Goal: Navigation & Orientation: Find specific page/section

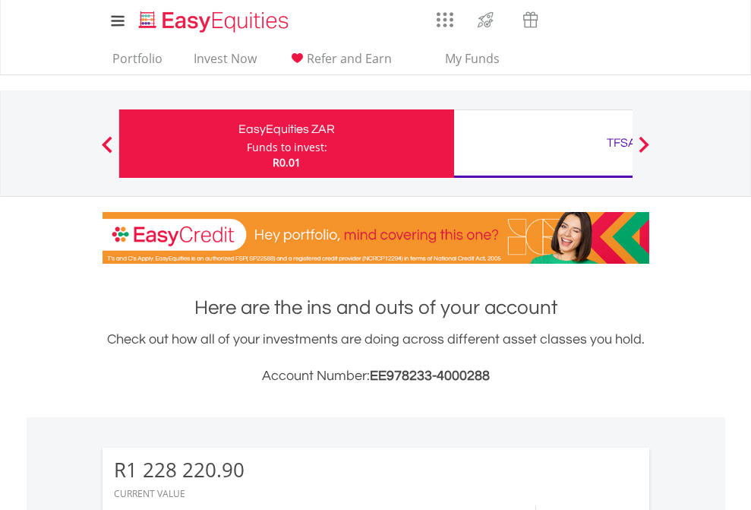
scroll to position [146, 239]
click at [247, 144] on div "Funds to invest:" at bounding box center [287, 147] width 81 height 15
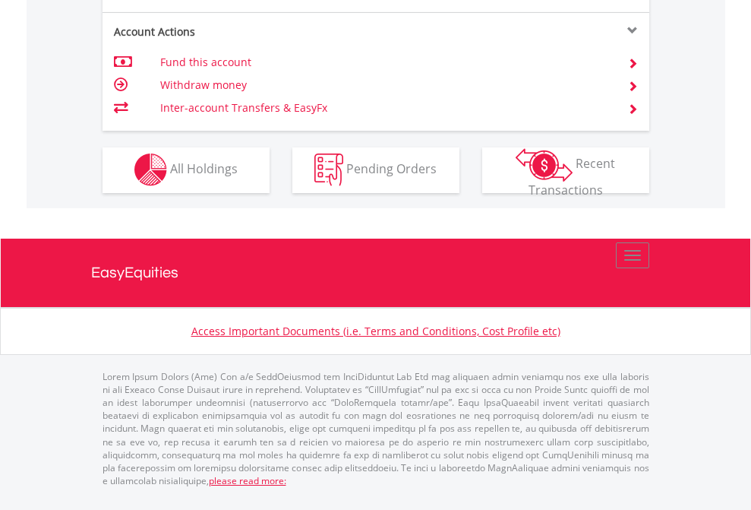
scroll to position [1548, 0]
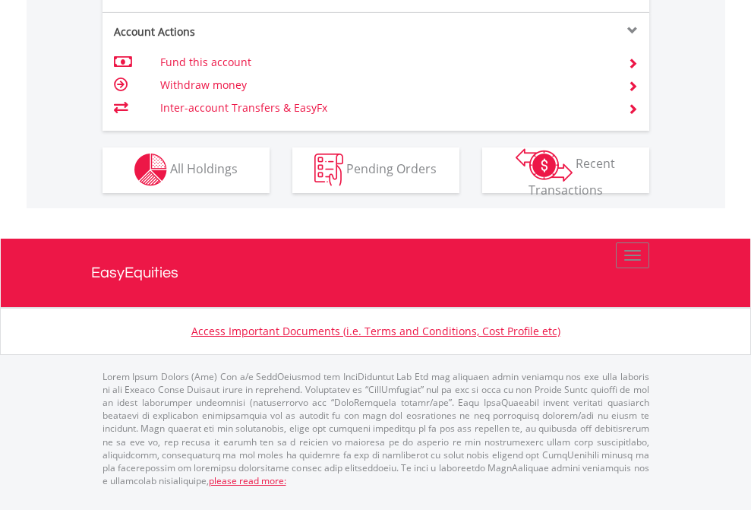
scroll to position [109, 0]
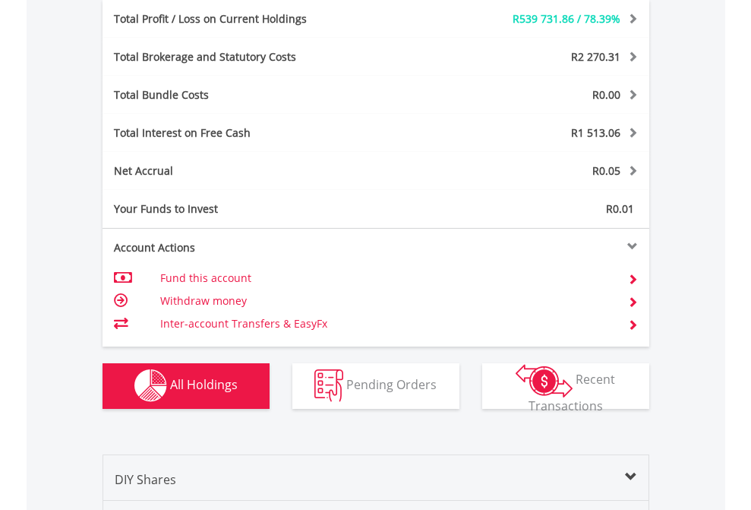
scroll to position [1811, 0]
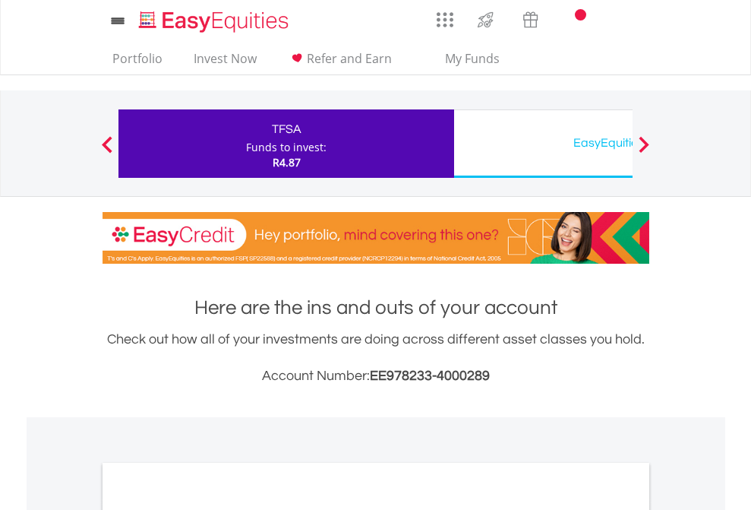
scroll to position [913, 0]
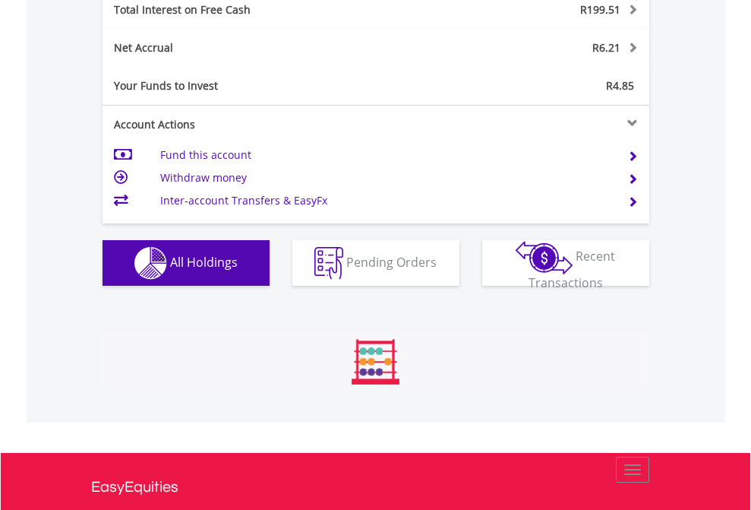
scroll to position [1751, 0]
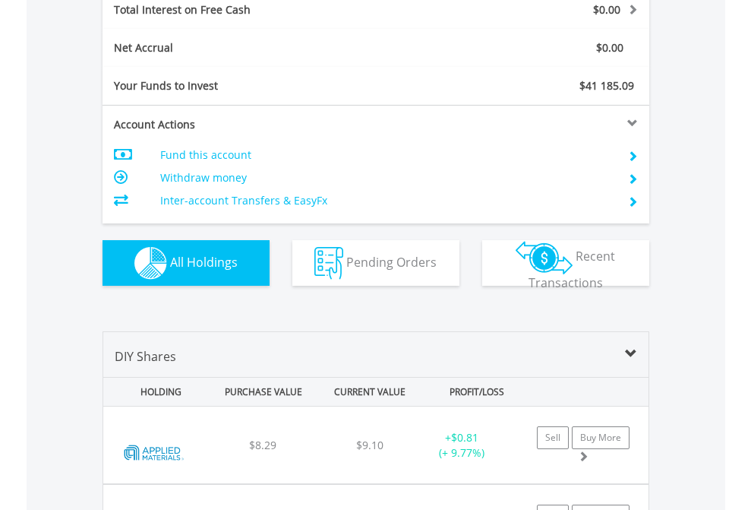
scroll to position [1751, 0]
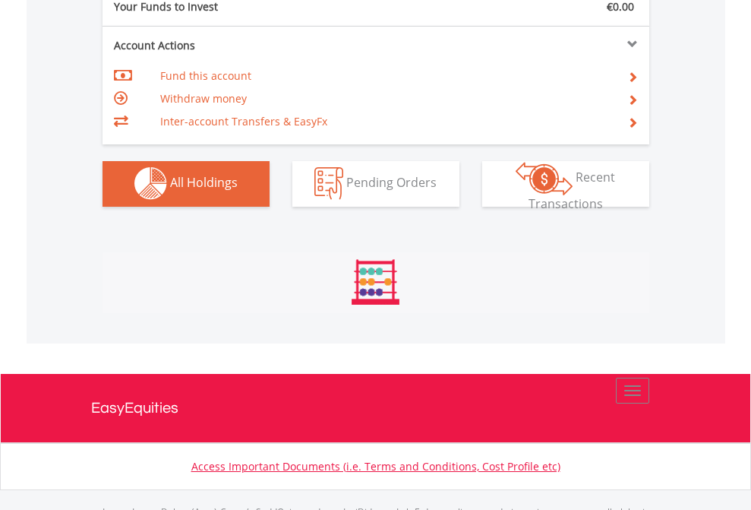
scroll to position [1504, 0]
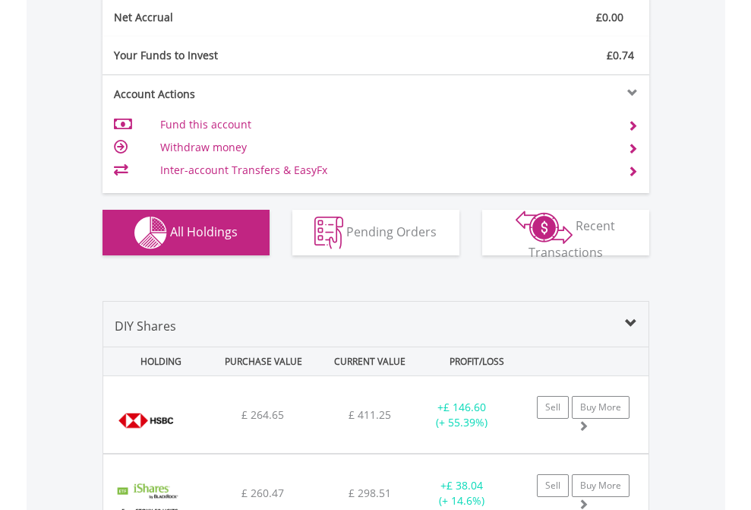
scroll to position [1720, 0]
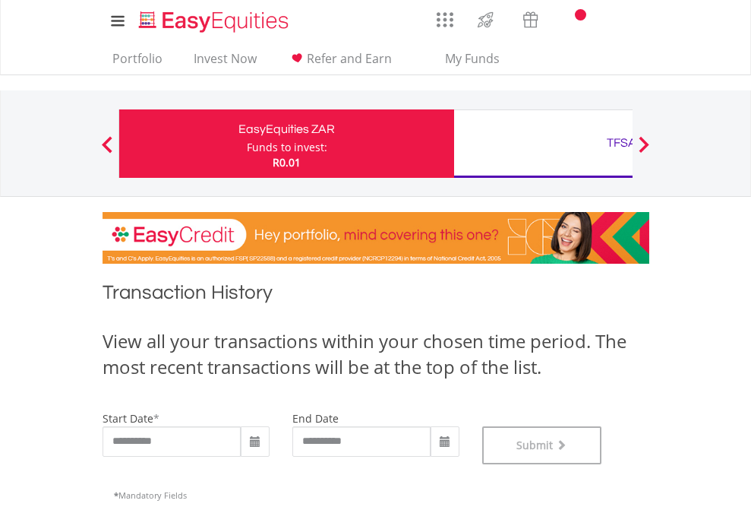
scroll to position [616, 0]
